Goal: Transaction & Acquisition: Purchase product/service

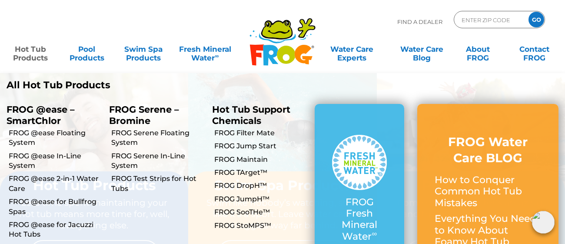
click at [37, 51] on link "Hot Tub Products" at bounding box center [31, 48] width 44 height 17
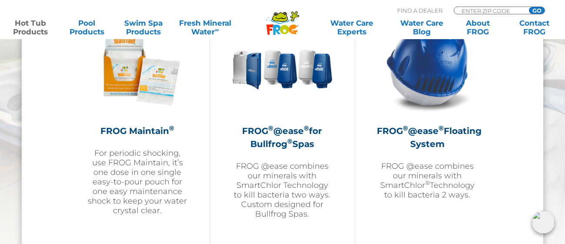
scroll to position [1020, 0]
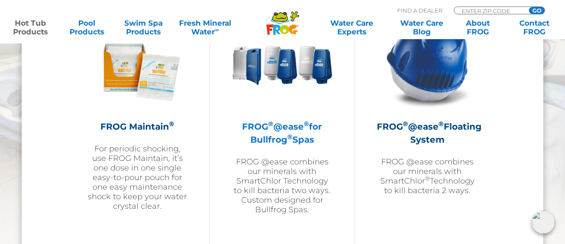
click at [268, 121] on sup "®" at bounding box center [270, 123] width 5 height 8
